Goal: Transaction & Acquisition: Purchase product/service

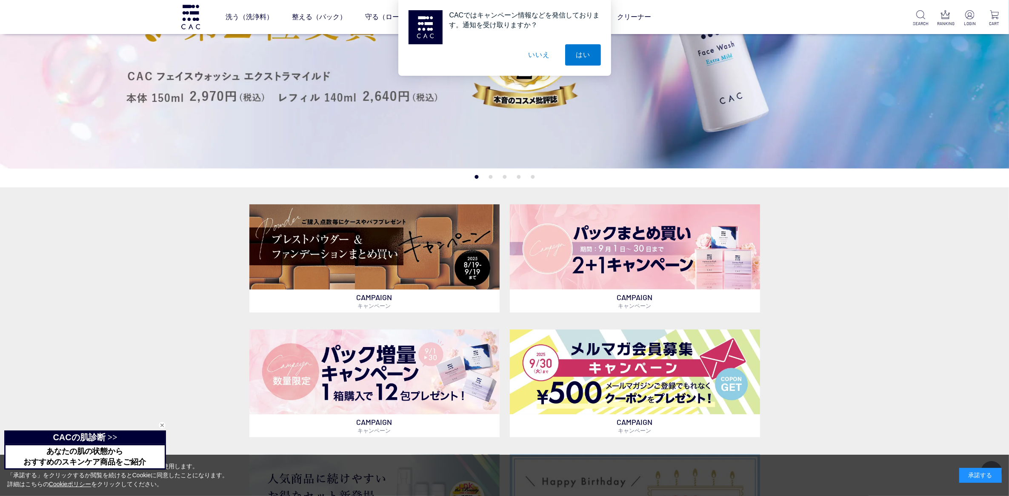
scroll to position [266, 0]
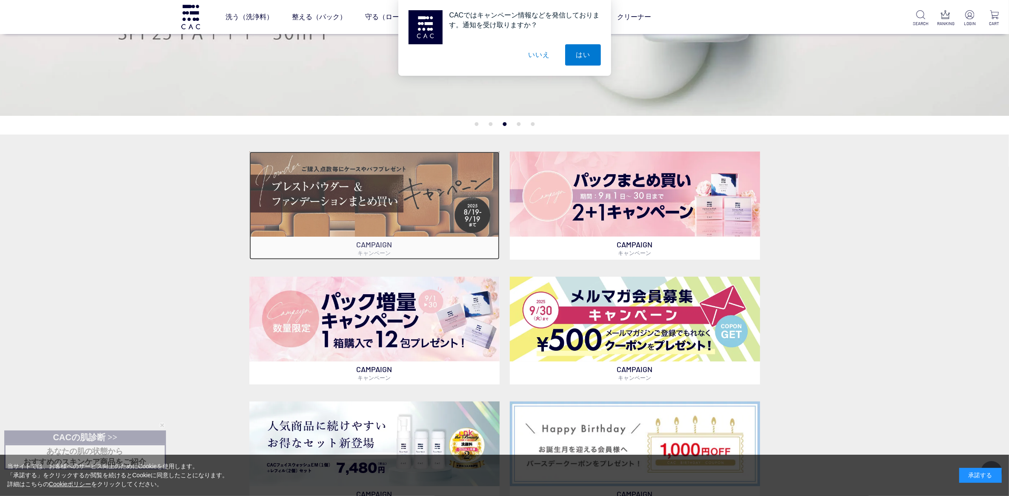
click at [465, 203] on img at bounding box center [374, 193] width 250 height 85
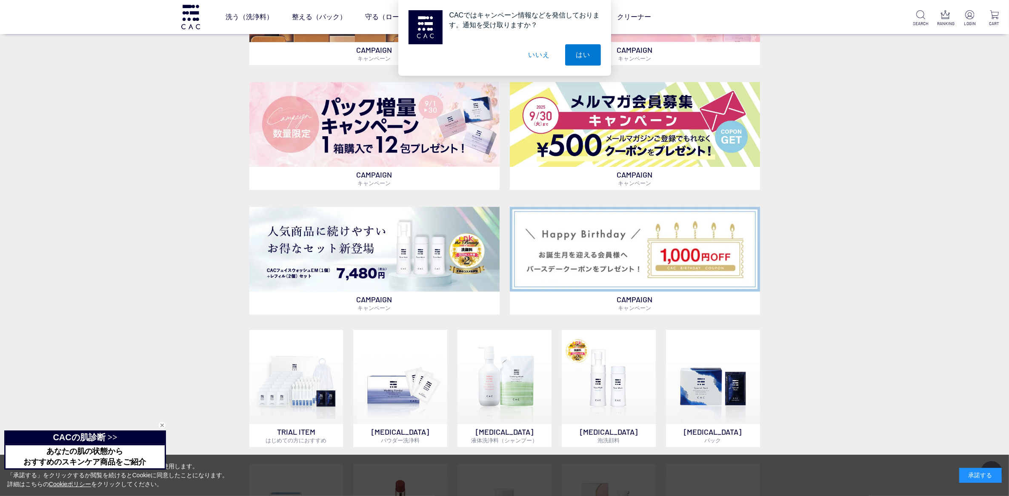
scroll to position [532, 0]
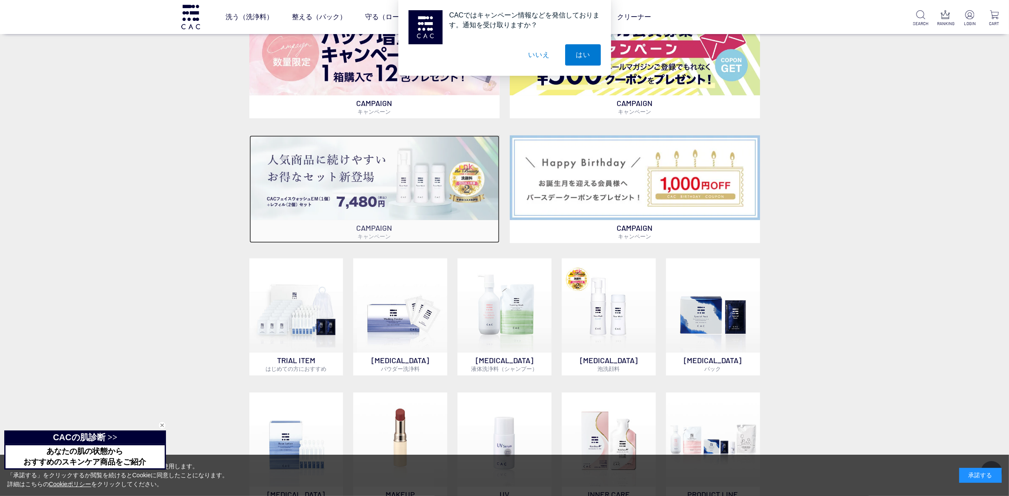
click at [327, 205] on img at bounding box center [374, 177] width 250 height 85
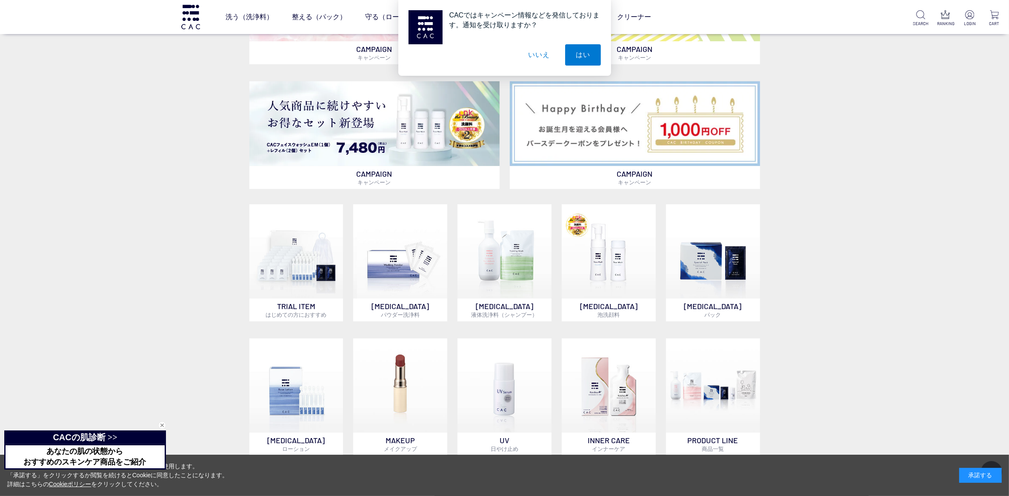
scroll to position [691, 0]
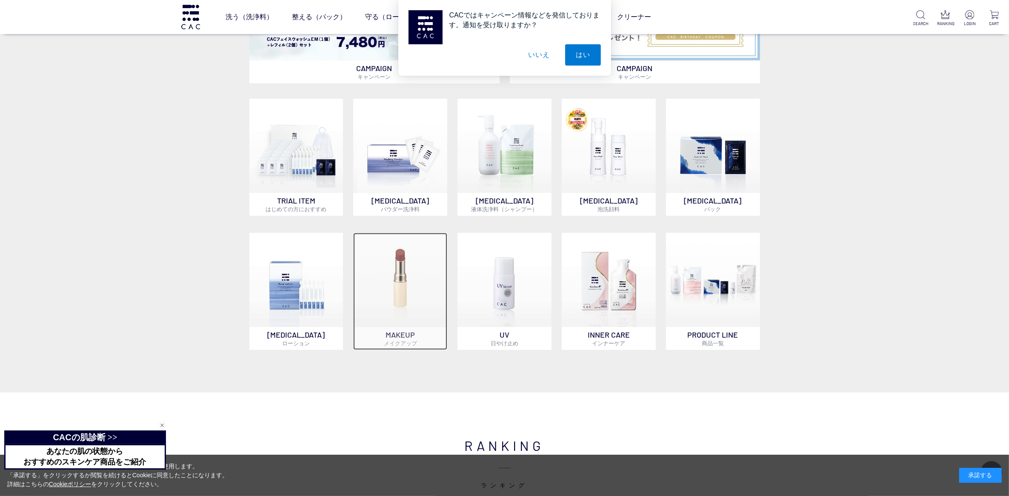
click at [382, 342] on p "MAKEUP メイクアップ" at bounding box center [400, 338] width 94 height 23
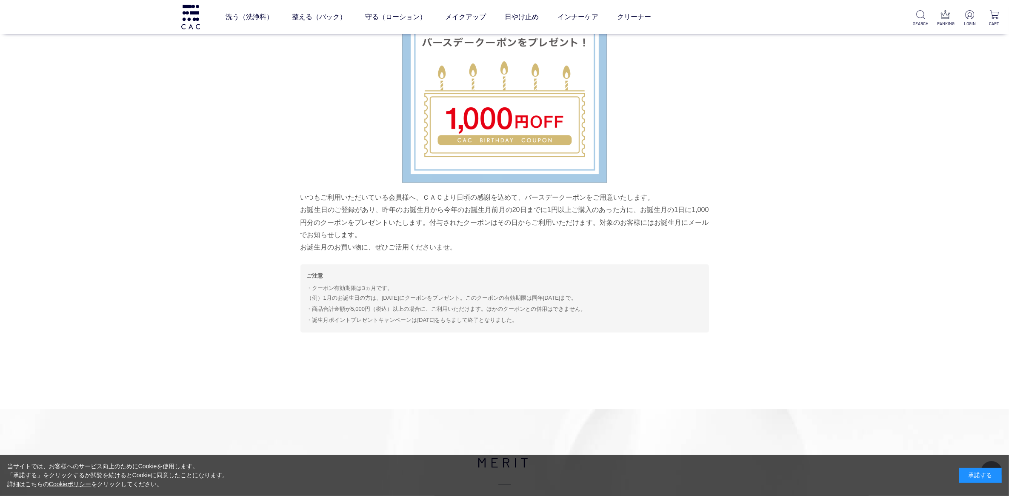
scroll to position [3857, 0]
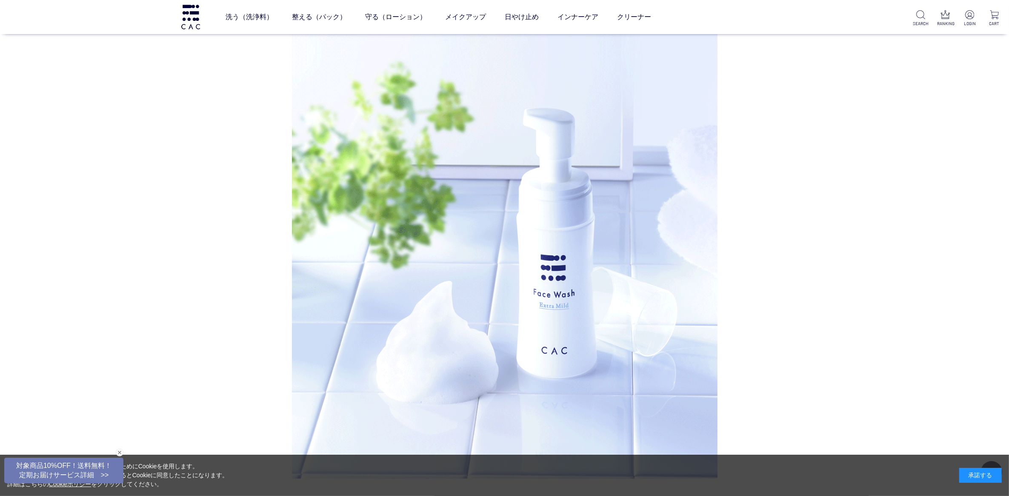
scroll to position [2712, 0]
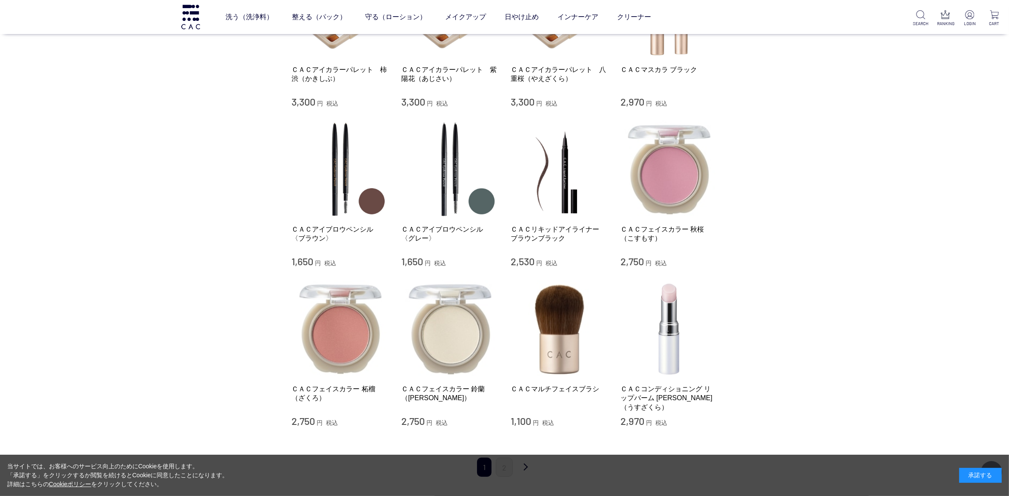
scroll to position [691, 0]
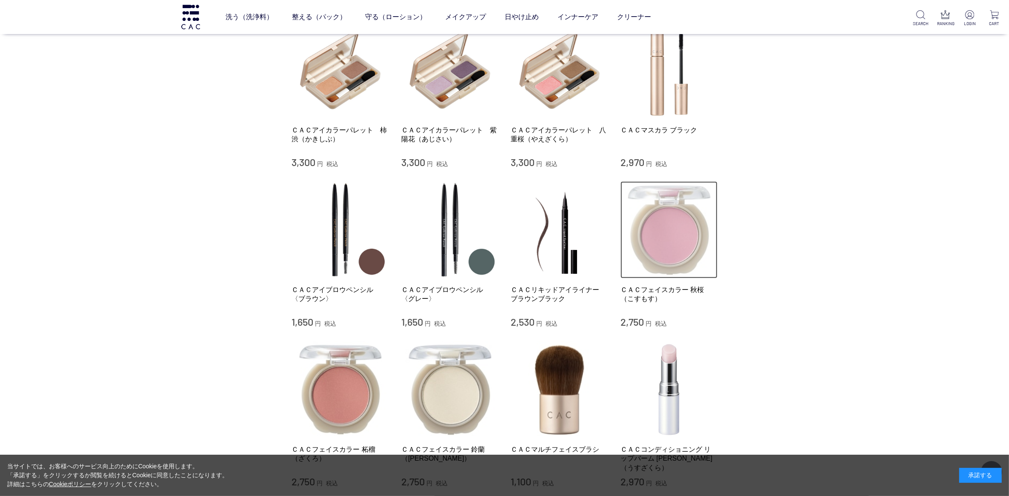
click at [664, 243] on img at bounding box center [668, 229] width 97 height 97
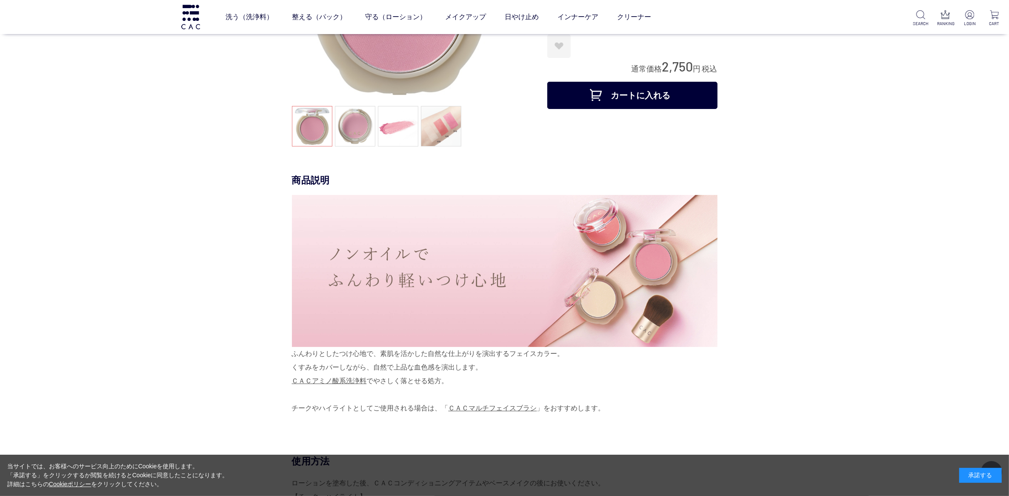
scroll to position [160, 0]
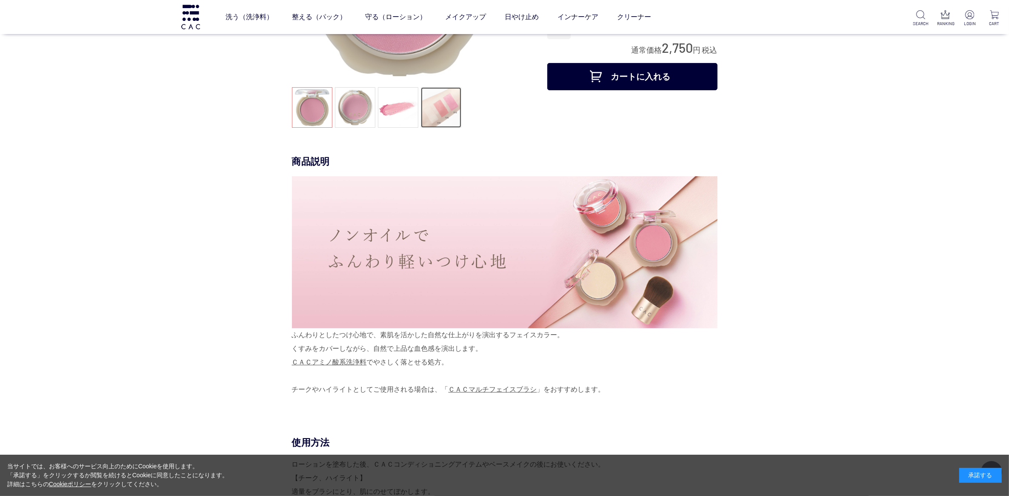
click at [447, 114] on link at bounding box center [441, 107] width 40 height 40
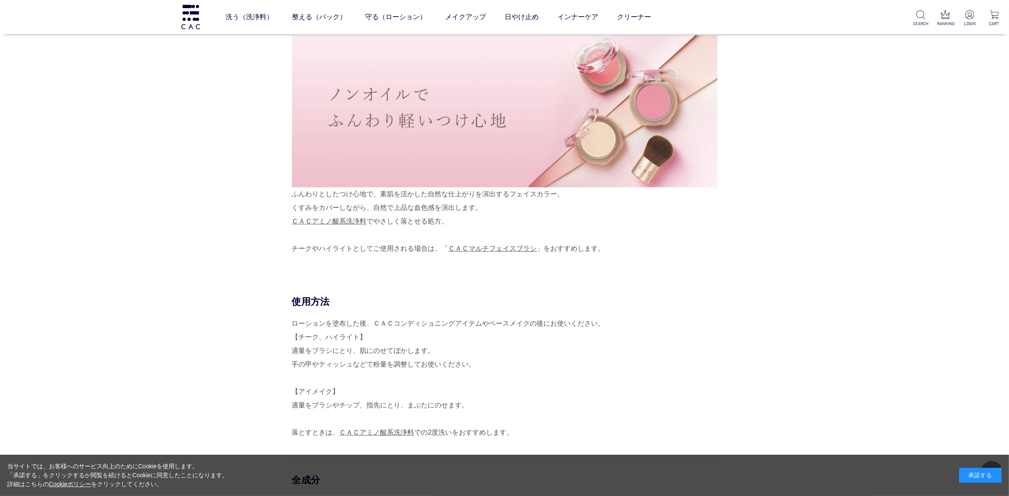
scroll to position [319, 0]
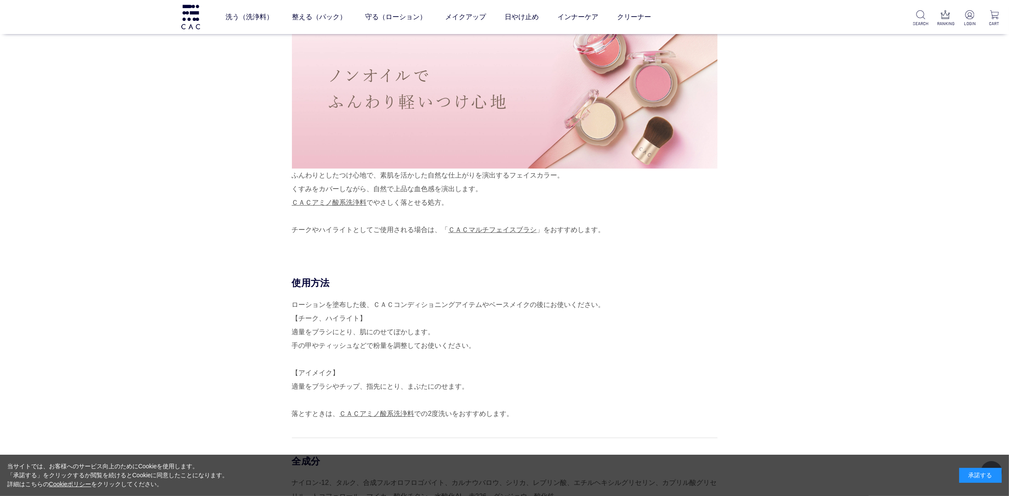
drag, startPoint x: 293, startPoint y: 174, endPoint x: 482, endPoint y: 192, distance: 190.1
click at [482, 192] on div "ふんわりとしたつけ心地で、素肌を活かした自然な仕上がりを演出するフェイスカラー。 くすみをカバーしながら、自然で上品な血色感を演出します。 ＣＡＣアミノ酸系洗…" at bounding box center [504, 127] width 425 height 220
copy div "ふんわりとしたつけ心地で、素肌を活かした自然な仕上がりを演出するフェイスカラー。 くすみをカバーしながら、自然で上品な血色感を演出します。"
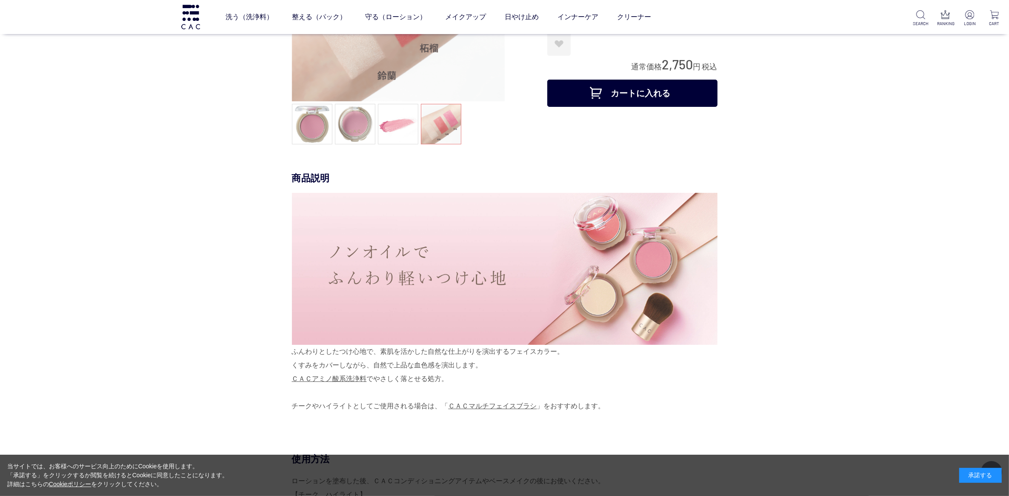
scroll to position [0, 0]
